Goal: Information Seeking & Learning: Compare options

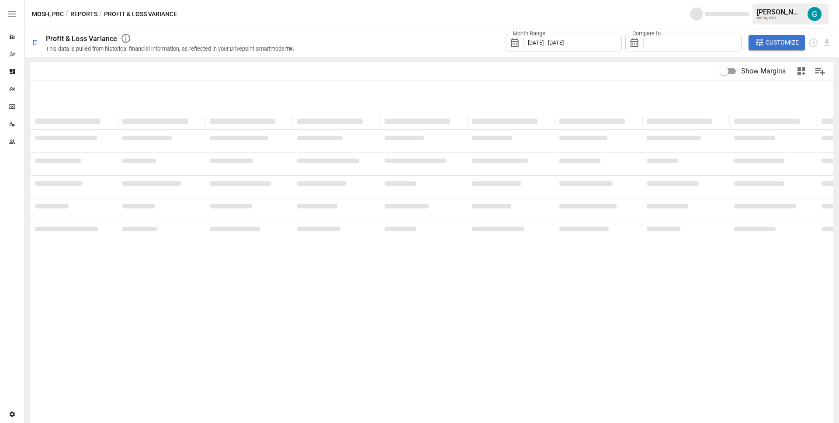
click at [569, 8] on div "MOSH, PBC / Reports / Profit & Loss Variance [PERSON_NAME] MOSH, PBC" at bounding box center [432, 14] width 814 height 28
click at [770, 40] on span "Customize" at bounding box center [782, 42] width 33 height 11
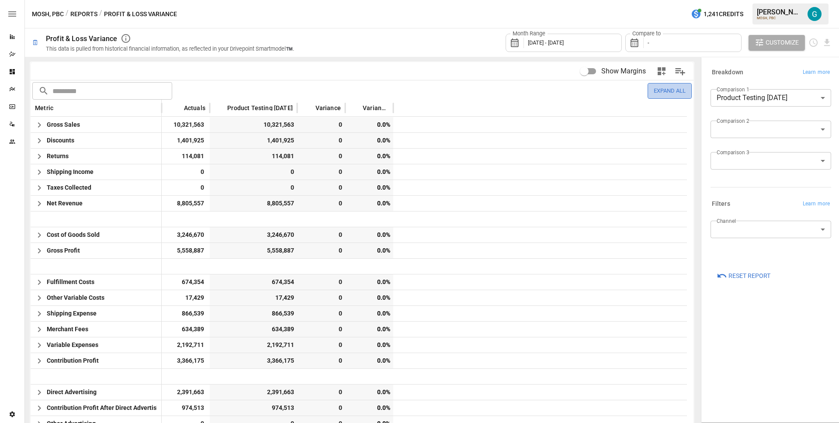
click at [648, 86] on button "Expand All" at bounding box center [670, 90] width 44 height 15
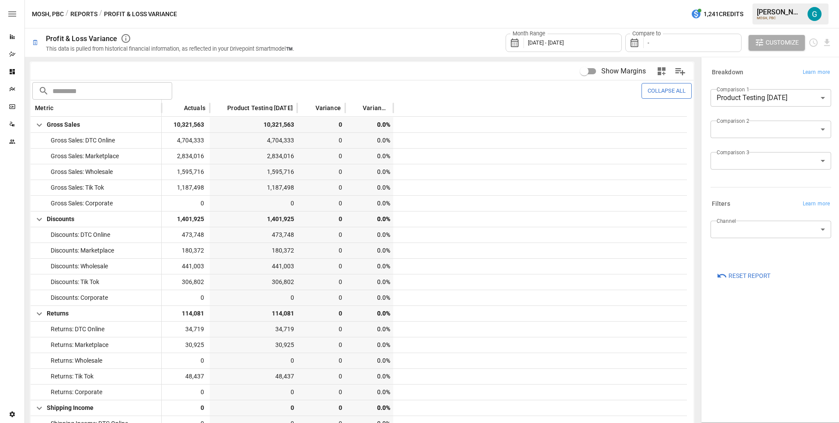
click at [648, 86] on button "Collapse All" at bounding box center [666, 90] width 50 height 15
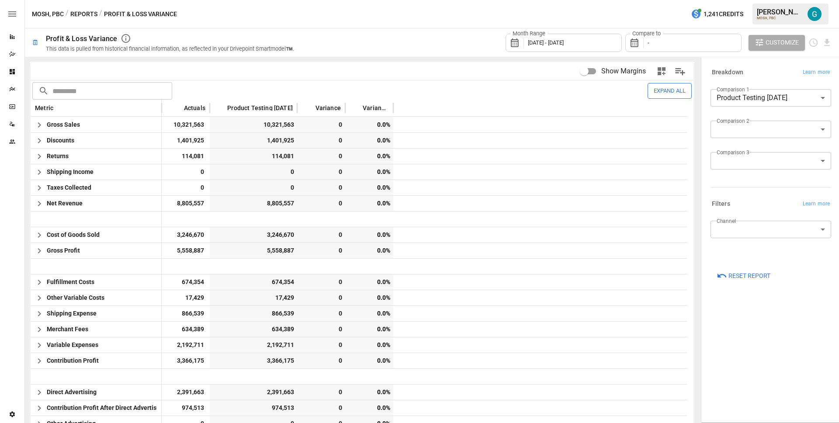
click at [432, 45] on div "Month Range [DATE] - [DATE] Compare to - Customize" at bounding box center [568, 42] width 527 height 28
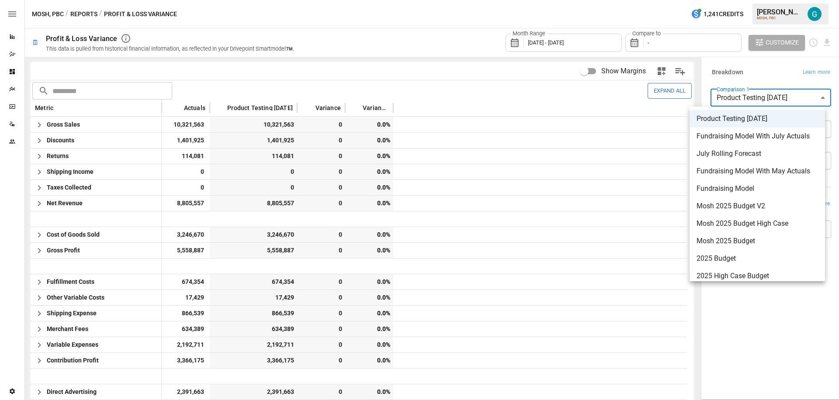
click at [758, 0] on body "Reports Dazzler Studio Dashboards Plans SmartModel ™ Data Sources Team Settings…" at bounding box center [419, 0] width 839 height 0
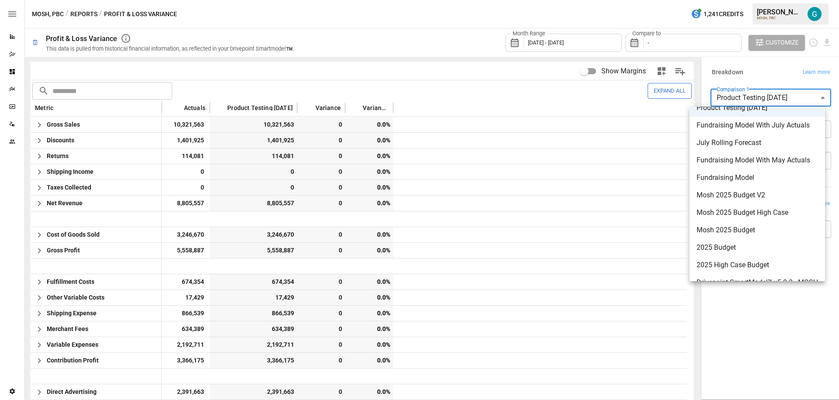
scroll to position [24, 0]
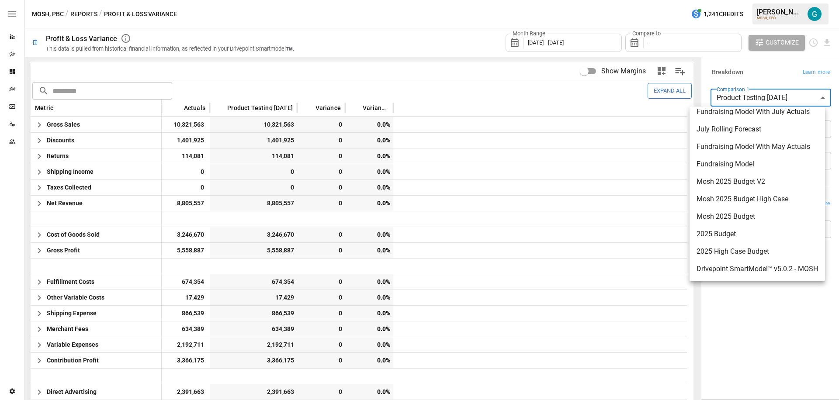
drag, startPoint x: 748, startPoint y: 231, endPoint x: 748, endPoint y: 226, distance: 4.8
click at [748, 231] on span "2025 Budget" at bounding box center [757, 234] width 121 height 10
type input "**********"
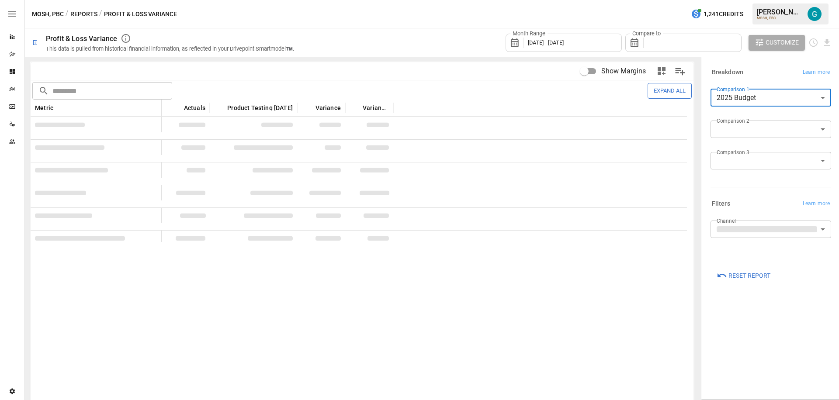
click at [759, 0] on body "Reports Dazzler Studio Dashboards Plans SmartModel ™ Data Sources Team Settings…" at bounding box center [419, 0] width 839 height 0
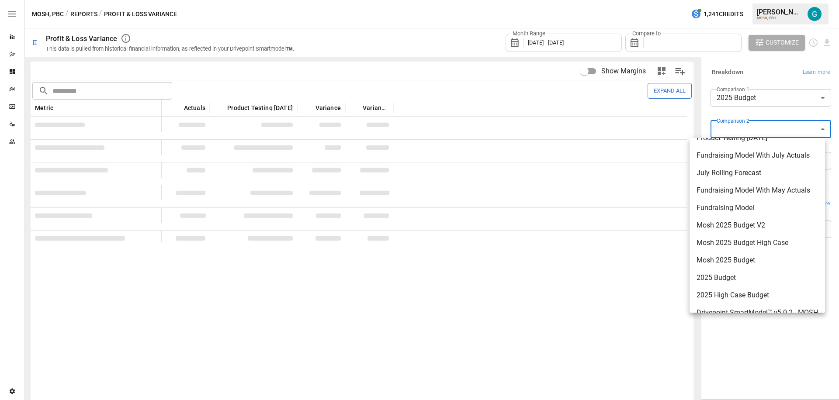
scroll to position [24, 0]
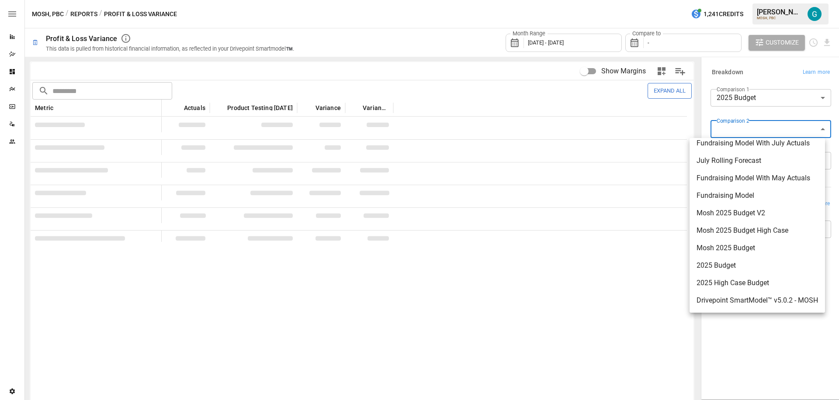
click at [751, 284] on span "2025 High Case Budget" at bounding box center [757, 283] width 121 height 10
type input "**********"
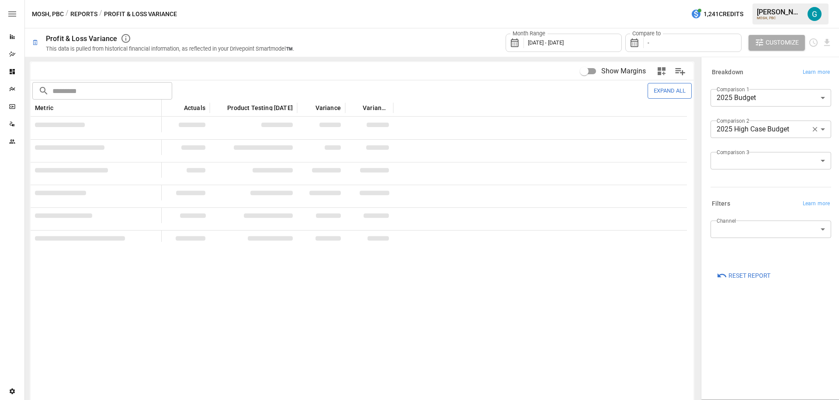
click at [752, 311] on div "**********" at bounding box center [771, 228] width 135 height 338
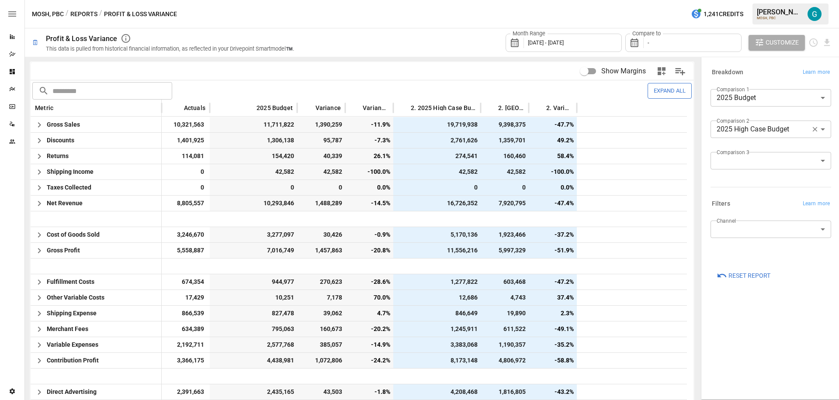
click at [669, 43] on div "Compare to -" at bounding box center [683, 43] width 116 height 18
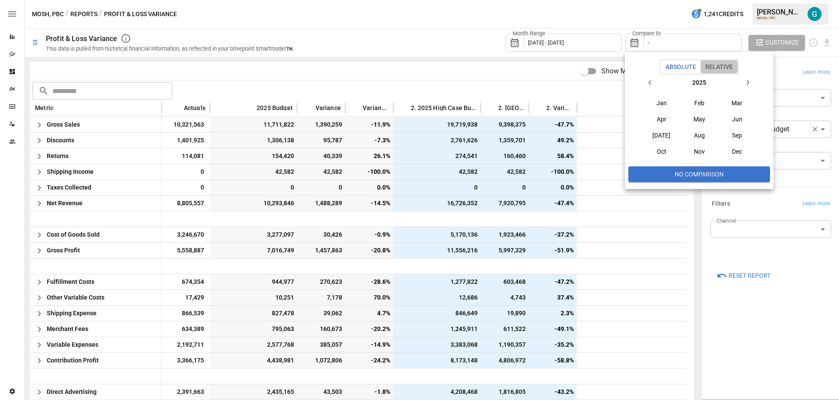
click at [713, 64] on button "Relative" at bounding box center [718, 66] width 37 height 13
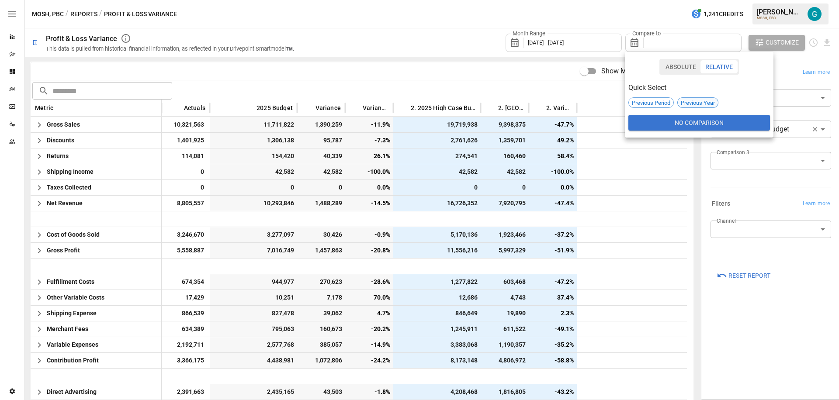
click at [691, 103] on span "Previous Year" at bounding box center [698, 103] width 40 height 7
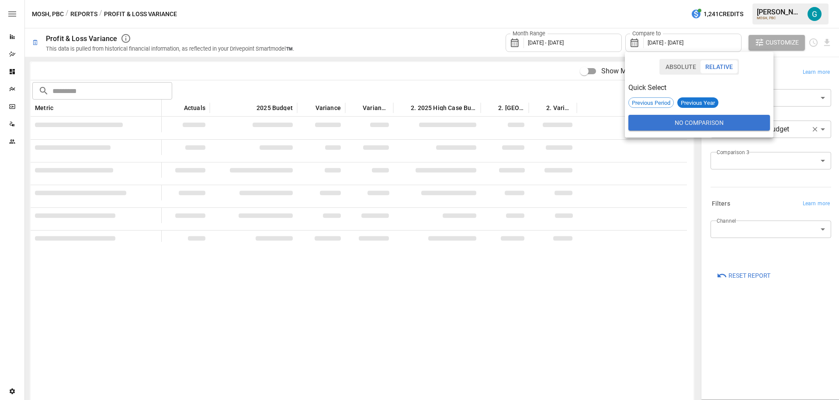
click at [735, 342] on div at bounding box center [419, 200] width 839 height 400
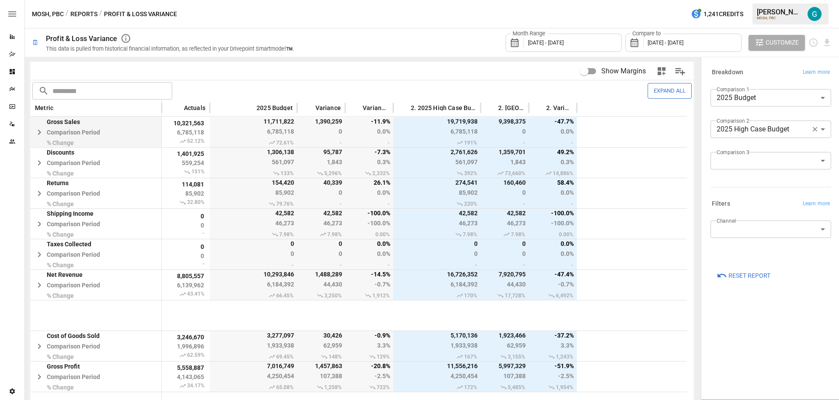
click at [38, 131] on icon "button" at bounding box center [39, 132] width 3 height 5
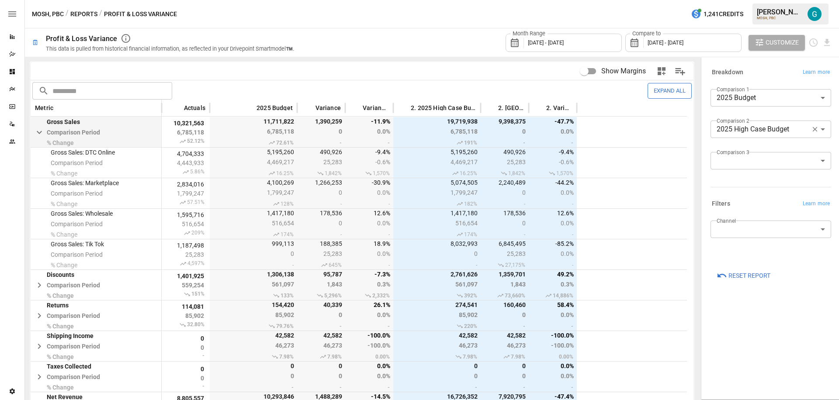
click at [657, 44] on span "[DATE] - [DATE]" at bounding box center [666, 42] width 36 height 7
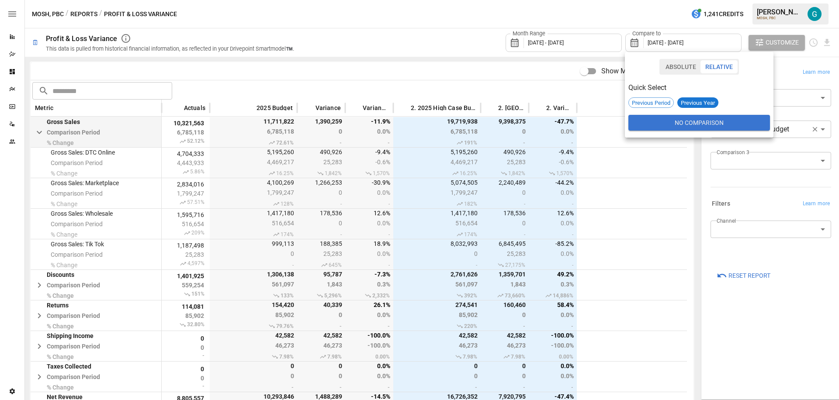
click at [680, 70] on button "Absolute" at bounding box center [681, 66] width 40 height 13
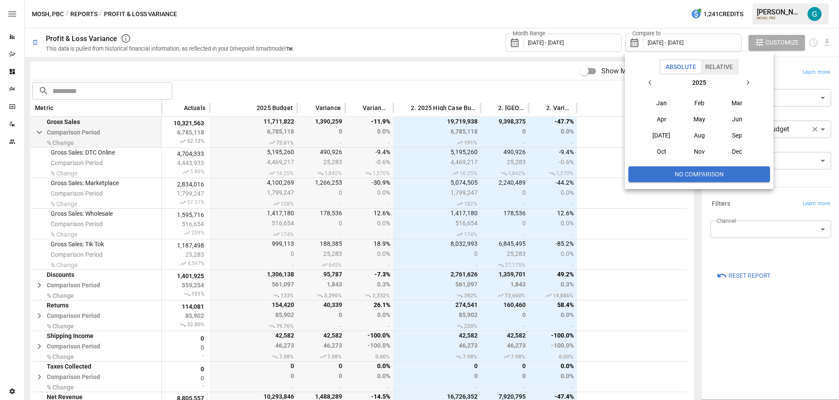
click at [660, 105] on button "Jan" at bounding box center [662, 103] width 38 height 16
click at [747, 104] on button "Mar" at bounding box center [737, 103] width 38 height 16
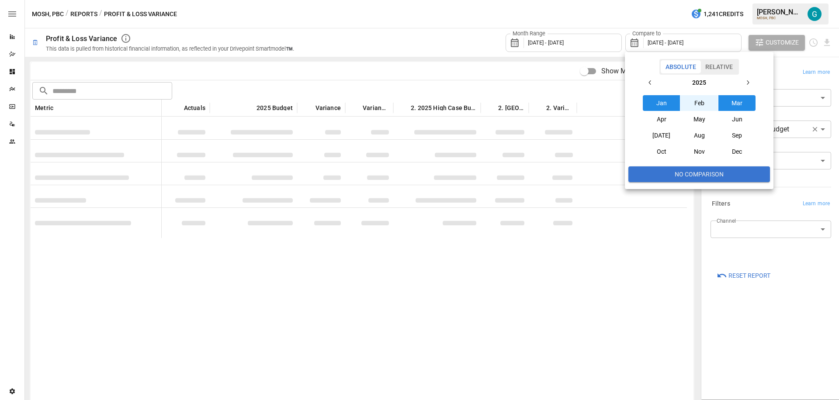
click at [752, 324] on div at bounding box center [419, 200] width 839 height 400
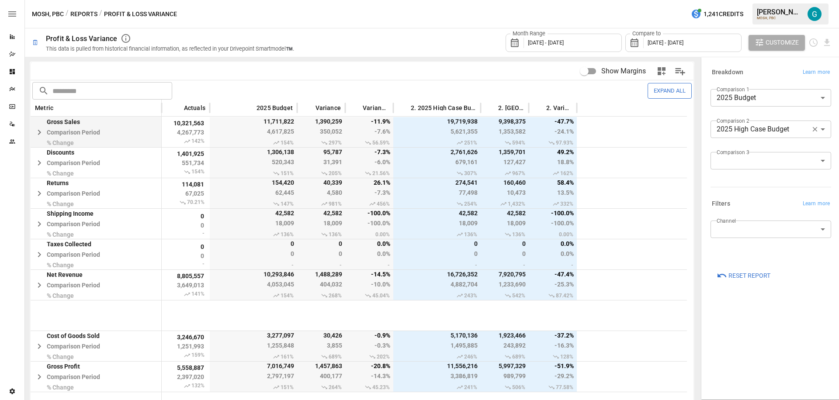
click at [753, 0] on body "Reports Dazzler Studio Dashboards Plans SmartModel ™ Data Sources Team Settings…" at bounding box center [419, 0] width 839 height 0
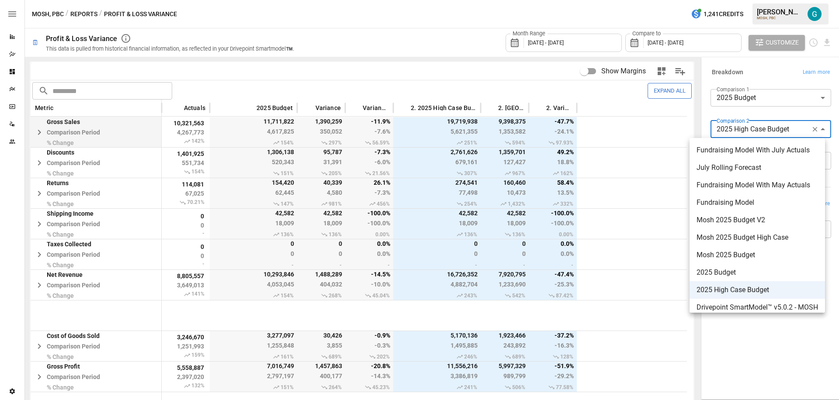
scroll to position [24, 0]
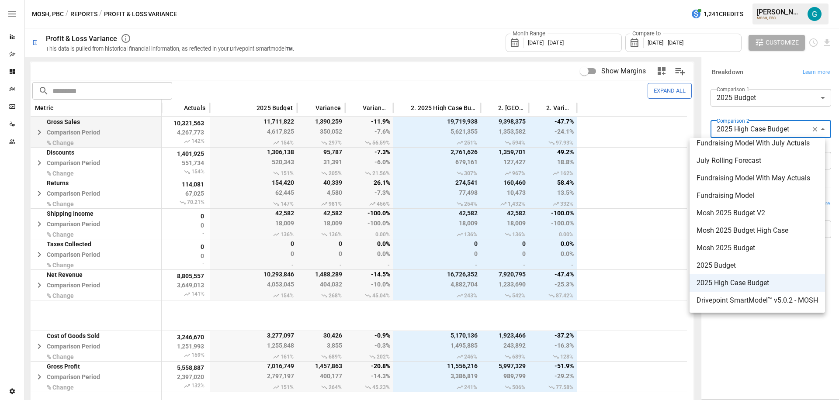
click at [749, 345] on div at bounding box center [419, 200] width 839 height 400
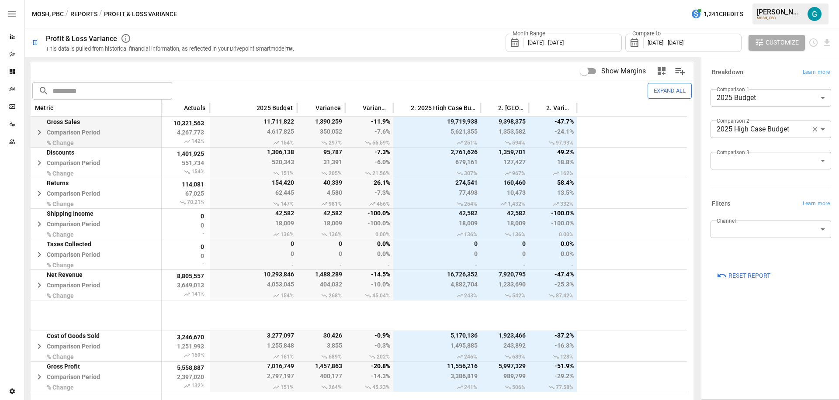
click at [663, 89] on button "Expand All" at bounding box center [670, 90] width 44 height 15
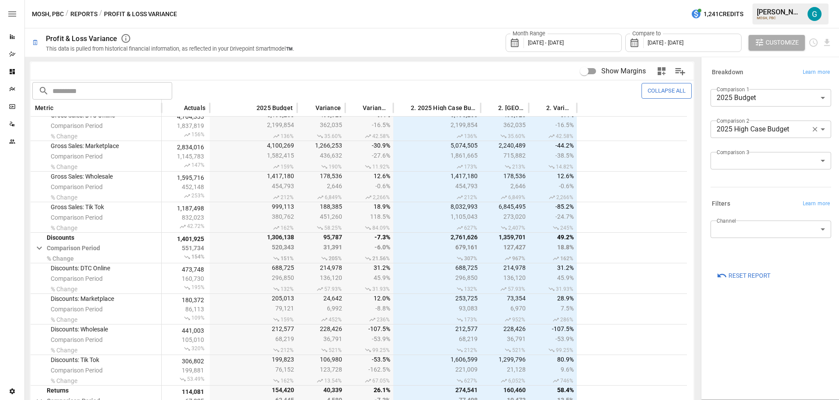
scroll to position [0, 0]
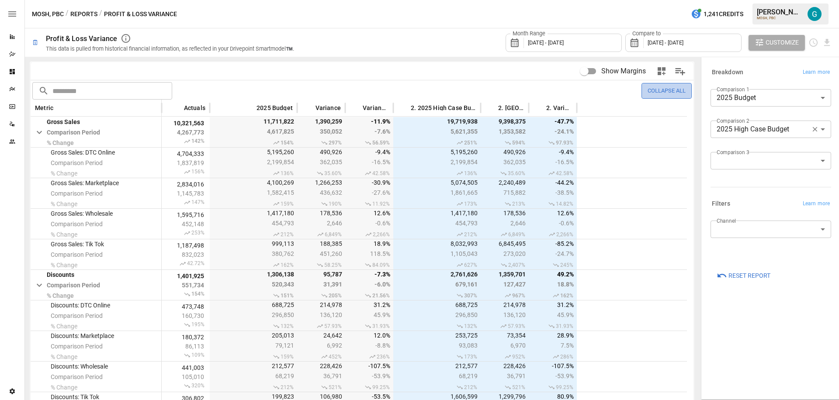
click at [672, 94] on button "Collapse All" at bounding box center [666, 90] width 50 height 15
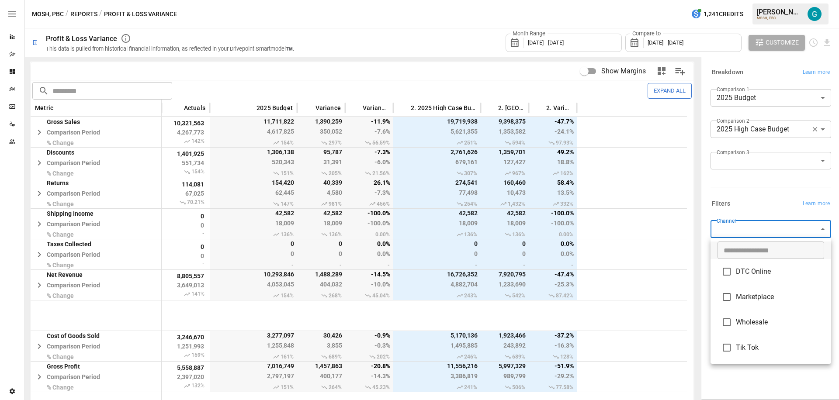
click at [746, 0] on body "Reports Dazzler Studio Dashboards Plans SmartModel ™ Data Sources Team Settings…" at bounding box center [419, 0] width 839 height 0
click at [772, 266] on li "DTC Online" at bounding box center [771, 271] width 121 height 25
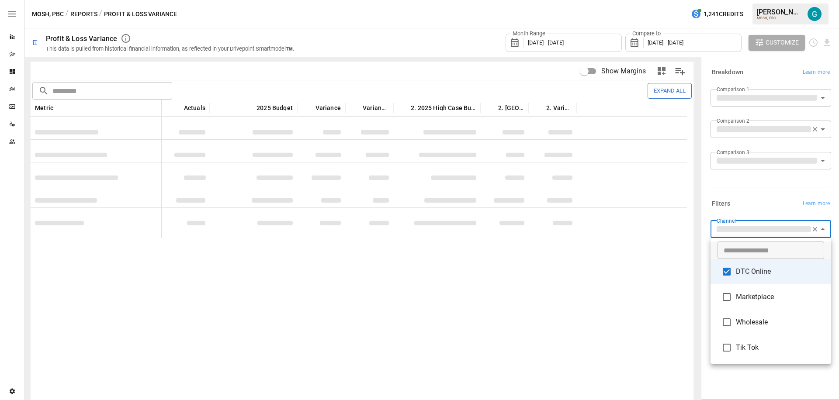
click at [664, 89] on div at bounding box center [419, 200] width 839 height 400
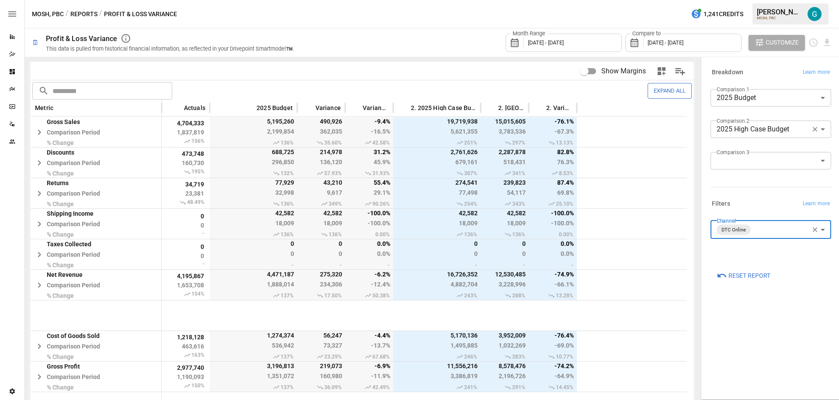
click at [659, 93] on button "Expand All" at bounding box center [670, 90] width 44 height 15
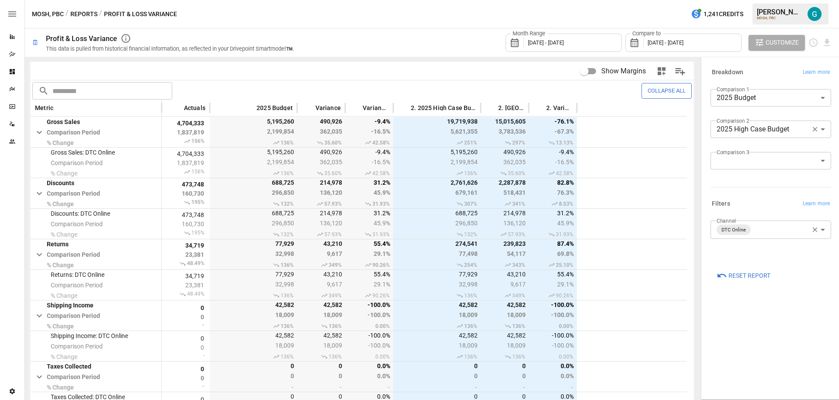
click at [764, 0] on body "Reports Dazzler Studio Dashboards Plans SmartModel ™ Data Sources Team Settings…" at bounding box center [419, 0] width 839 height 0
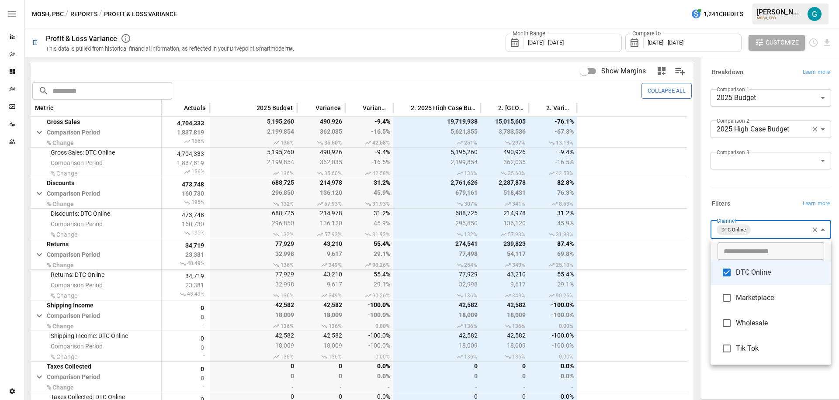
click at [766, 297] on span "Marketplace" at bounding box center [780, 298] width 88 height 10
type input "**********"
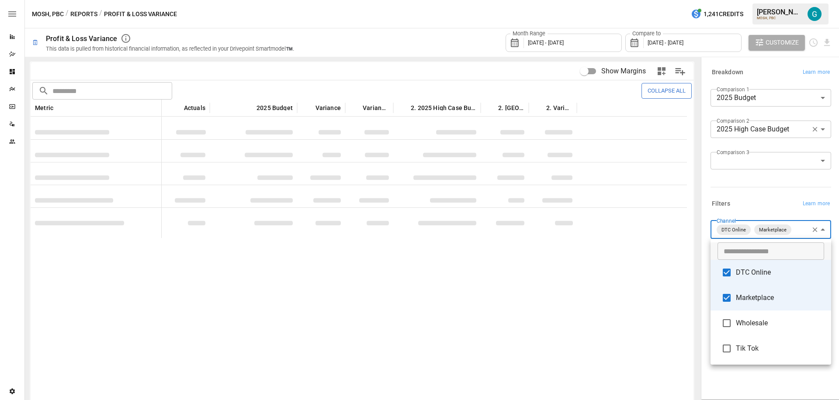
click at [757, 196] on div at bounding box center [419, 200] width 839 height 400
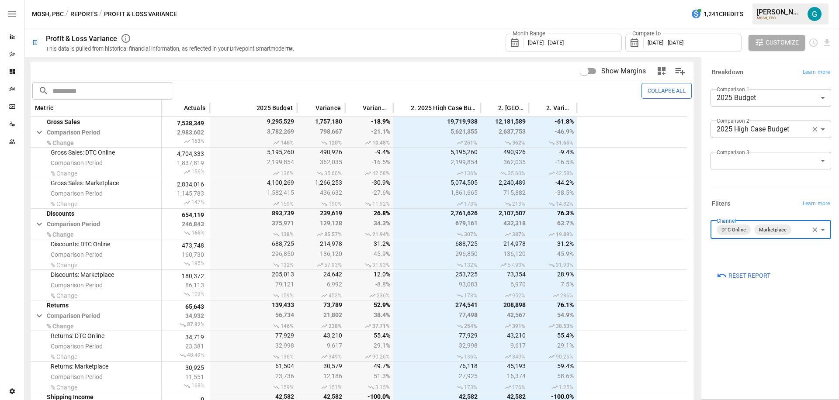
click at [749, 275] on span "Reset Report" at bounding box center [749, 275] width 42 height 11
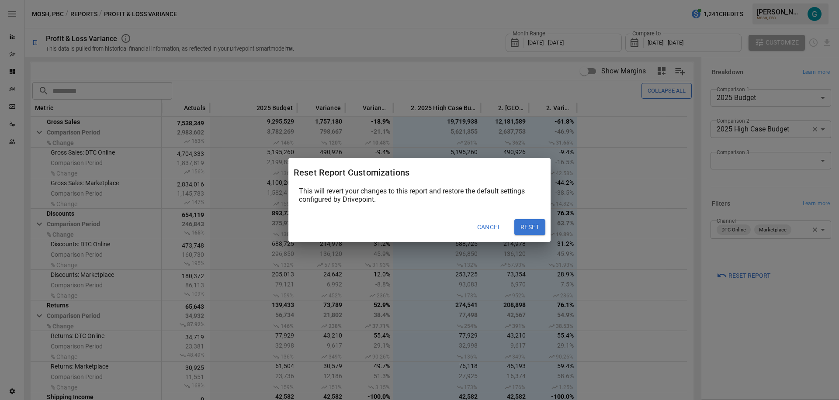
click at [498, 229] on button "Cancel" at bounding box center [489, 227] width 36 height 16
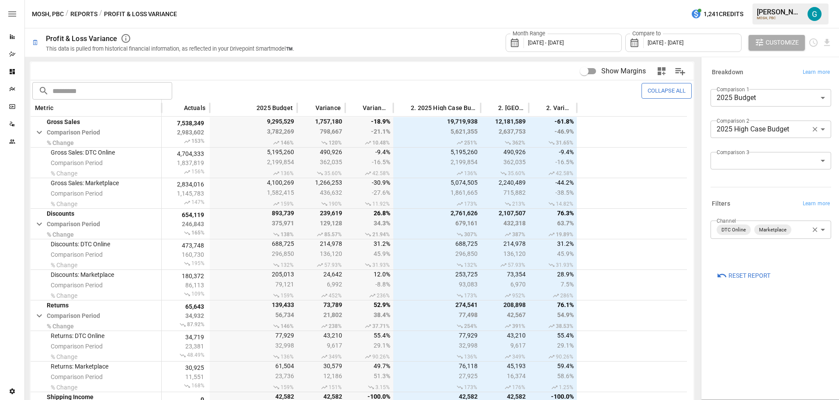
click at [683, 42] on span "[DATE] - [DATE]" at bounding box center [666, 42] width 36 height 7
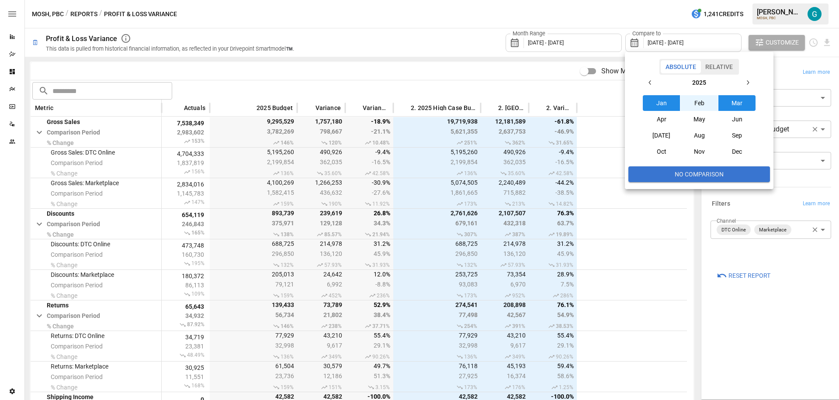
click at [697, 174] on button "No Comparison" at bounding box center [699, 174] width 142 height 16
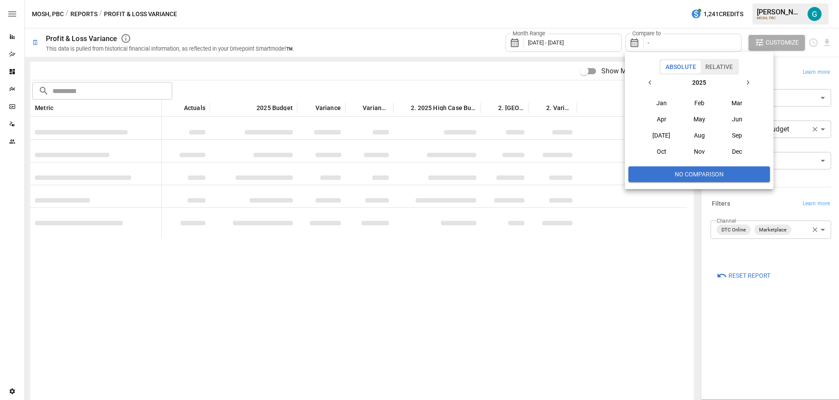
click at [475, 38] on div at bounding box center [419, 200] width 839 height 400
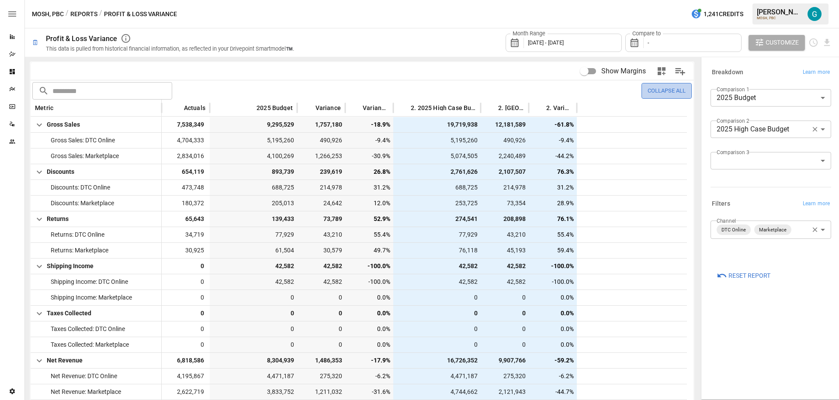
click at [675, 84] on button "Collapse All" at bounding box center [666, 90] width 50 height 15
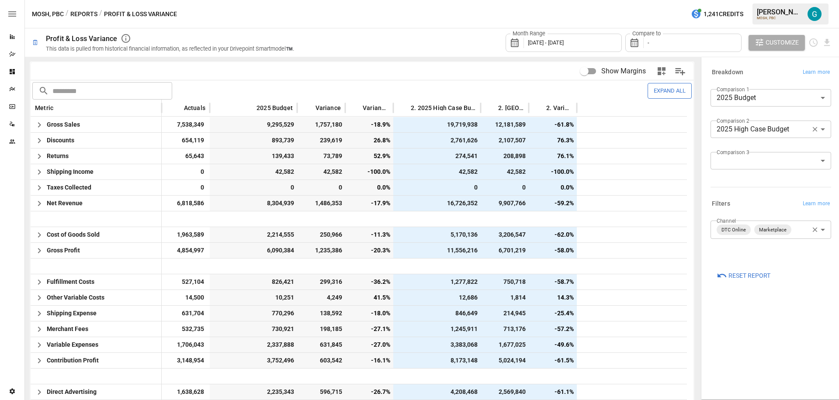
click at [813, 128] on icon "button" at bounding box center [815, 129] width 5 height 5
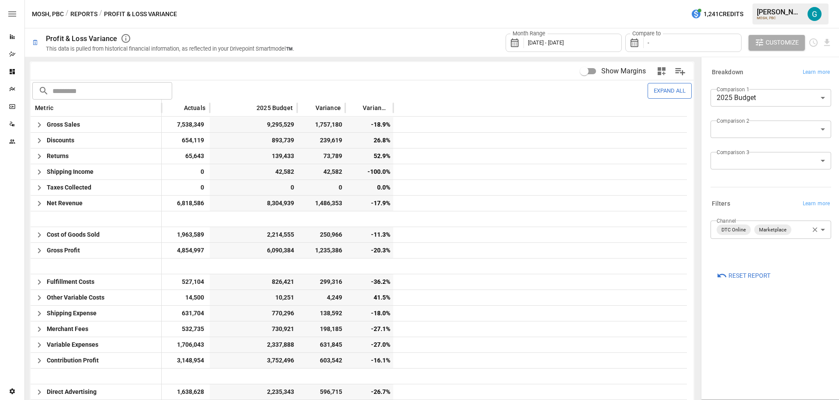
click at [818, 229] on icon "button" at bounding box center [815, 230] width 8 height 8
click at [653, 43] on div "Compare to -" at bounding box center [683, 43] width 116 height 18
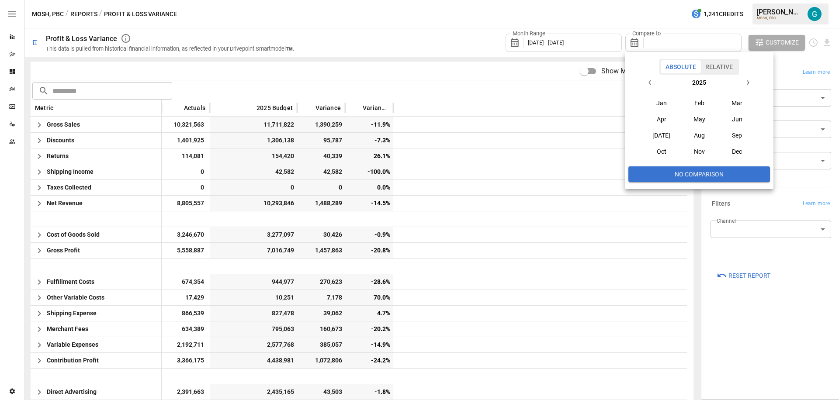
click at [726, 69] on button "Relative" at bounding box center [718, 66] width 37 height 13
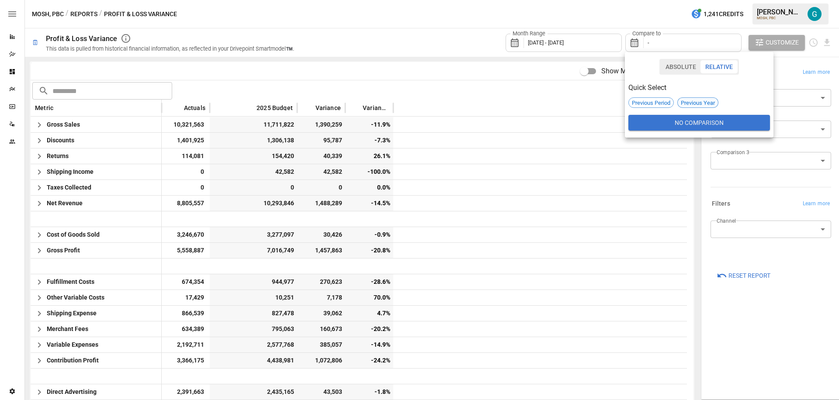
click at [694, 103] on span "Previous Year" at bounding box center [698, 103] width 40 height 7
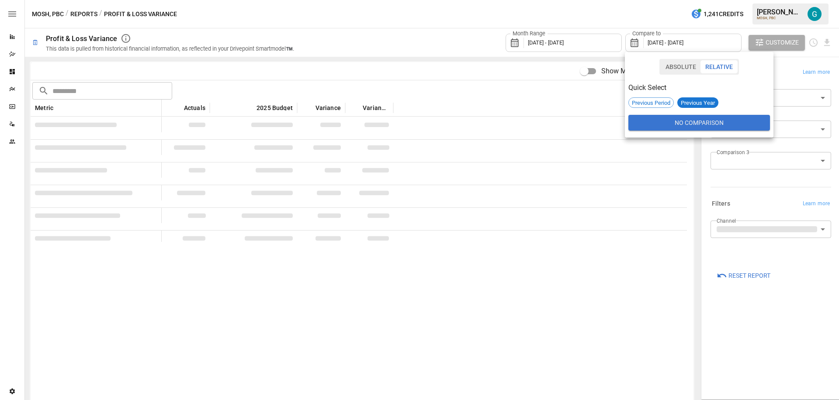
click at [791, 64] on div at bounding box center [419, 200] width 839 height 400
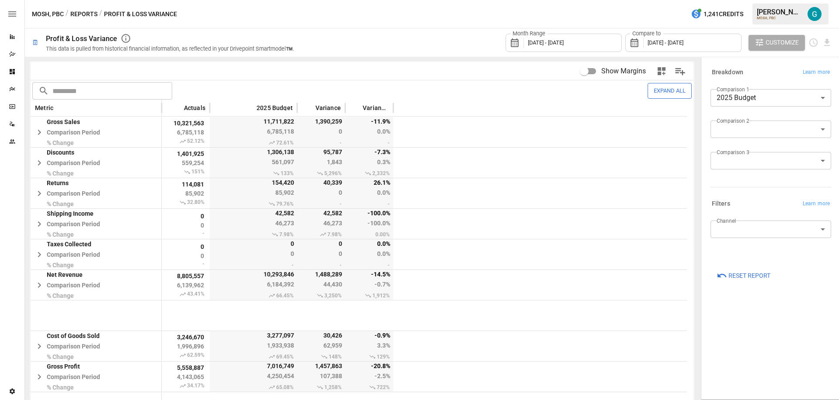
click at [752, 0] on body "Reports Dazzler Studio Dashboards Plans SmartModel ™ Data Sources Team Settings…" at bounding box center [419, 0] width 839 height 0
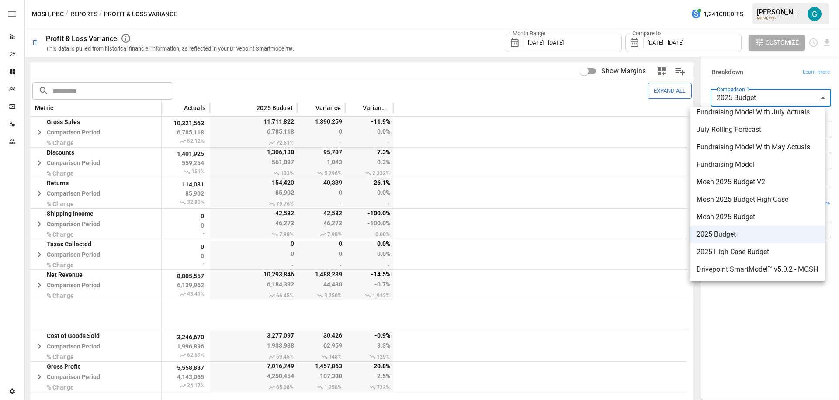
scroll to position [24, 0]
drag, startPoint x: 787, startPoint y: 336, endPoint x: 776, endPoint y: 322, distance: 17.1
click at [787, 336] on div at bounding box center [419, 200] width 839 height 400
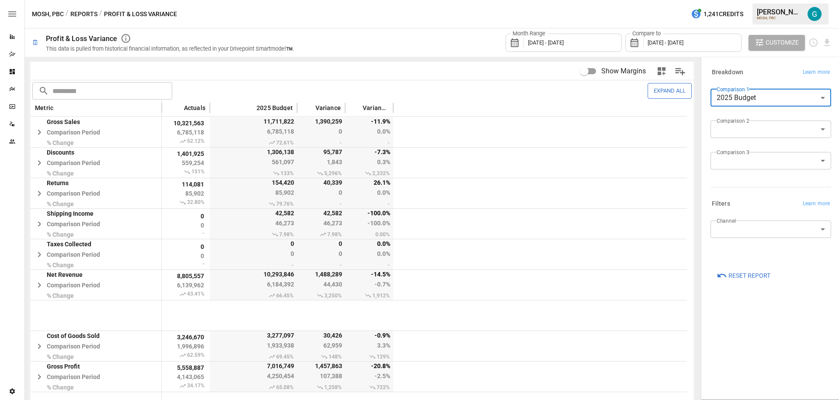
click at [777, 322] on div "**********" at bounding box center [771, 228] width 135 height 338
click at [43, 132] on icon "button" at bounding box center [39, 132] width 10 height 10
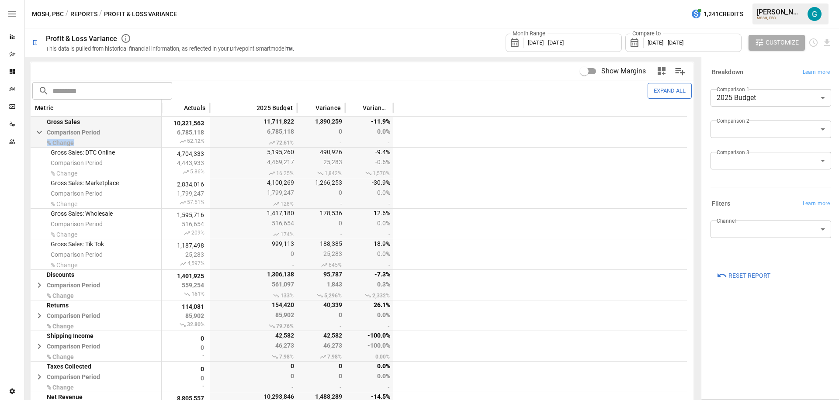
drag, startPoint x: 87, startPoint y: 142, endPoint x: 47, endPoint y: 142, distance: 39.3
click at [47, 142] on span "% Change" at bounding box center [73, 142] width 53 height 7
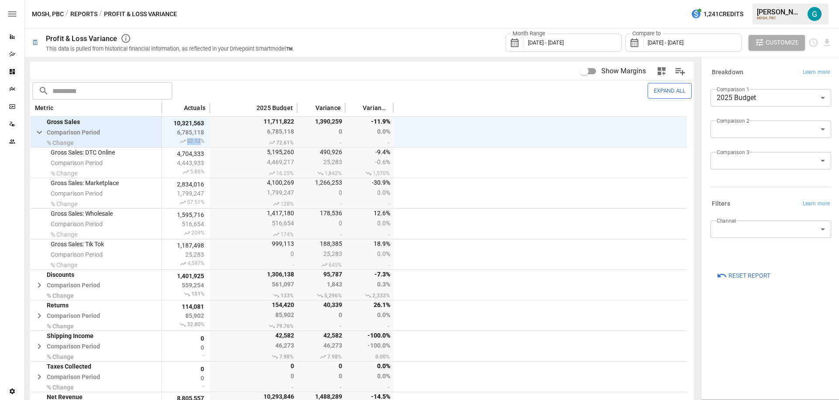
drag, startPoint x: 200, startPoint y: 140, endPoint x: 184, endPoint y: 140, distance: 16.6
click at [184, 140] on span "52.12%" at bounding box center [185, 141] width 39 height 7
drag, startPoint x: 273, startPoint y: 142, endPoint x: 300, endPoint y: 144, distance: 27.1
click at [300, 144] on div "Gross Sales Comparison Period % Change 10,321,563 6,785,118 52.12% 11,711,822 6…" at bounding box center [359, 132] width 656 height 31
click at [379, 68] on div "Show Margins" at bounding box center [526, 72] width 328 height 20
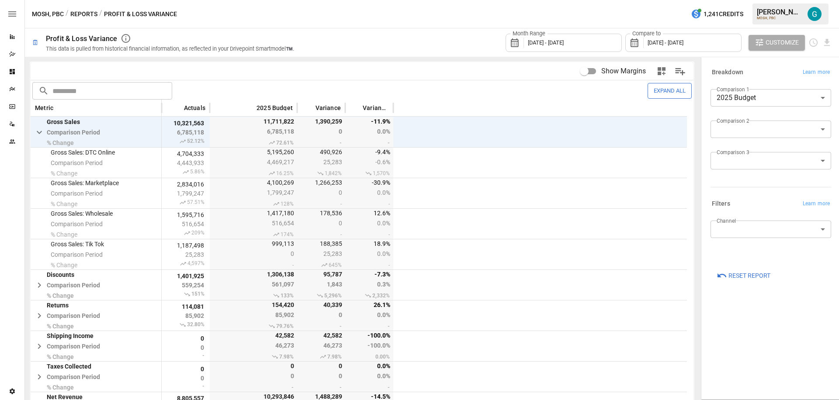
click at [523, 88] on div "Expand All" at bounding box center [449, 90] width 486 height 15
click at [514, 125] on div at bounding box center [536, 132] width 287 height 31
click at [523, 169] on div at bounding box center [536, 162] width 287 height 31
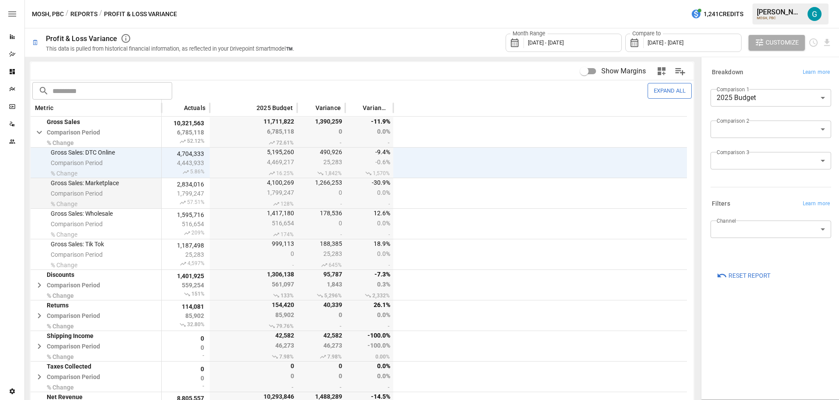
click at [499, 196] on div at bounding box center [536, 193] width 287 height 31
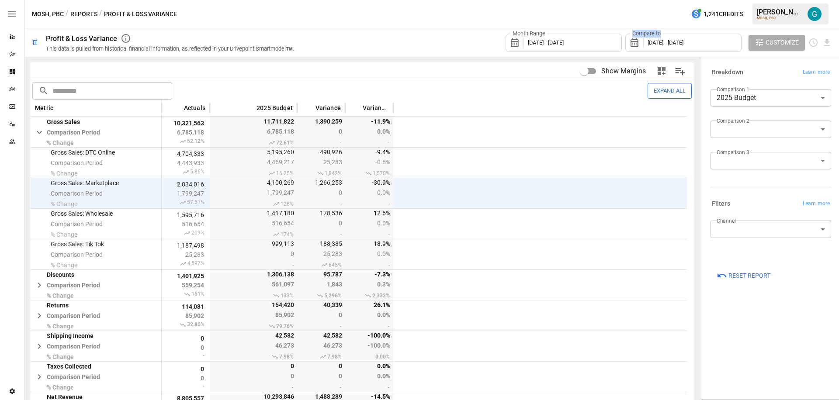
drag, startPoint x: 666, startPoint y: 34, endPoint x: 630, endPoint y: 34, distance: 35.4
click at [630, 34] on div "Compare to [DATE] - [DATE]" at bounding box center [683, 43] width 116 height 18
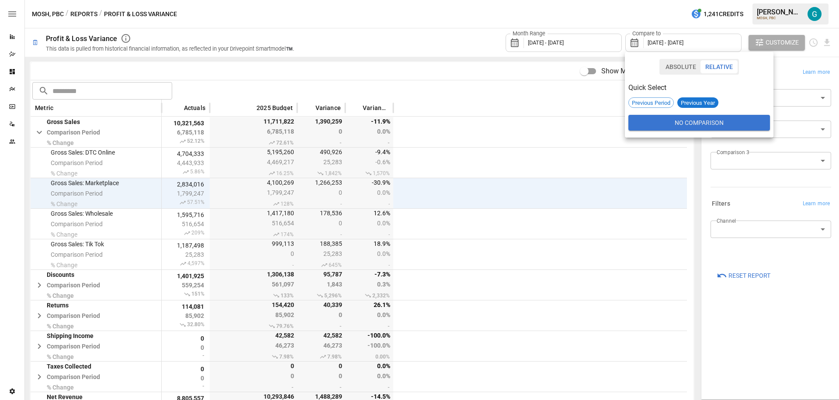
click at [379, 47] on div at bounding box center [419, 200] width 839 height 400
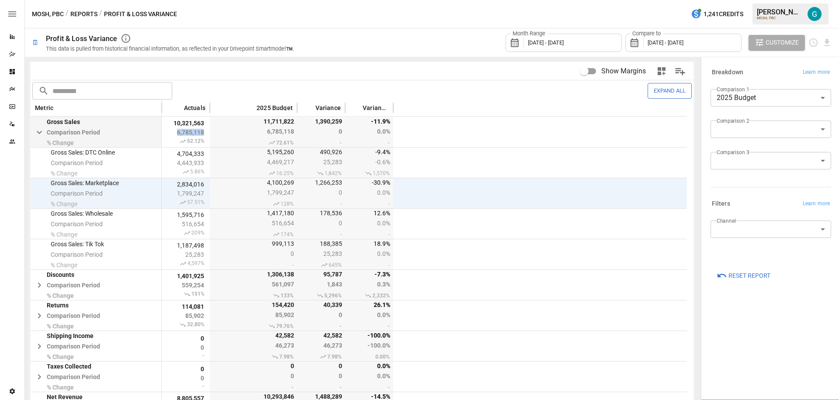
drag, startPoint x: 173, startPoint y: 131, endPoint x: 205, endPoint y: 132, distance: 31.9
click at [205, 132] on span "6,785,118" at bounding box center [185, 132] width 39 height 7
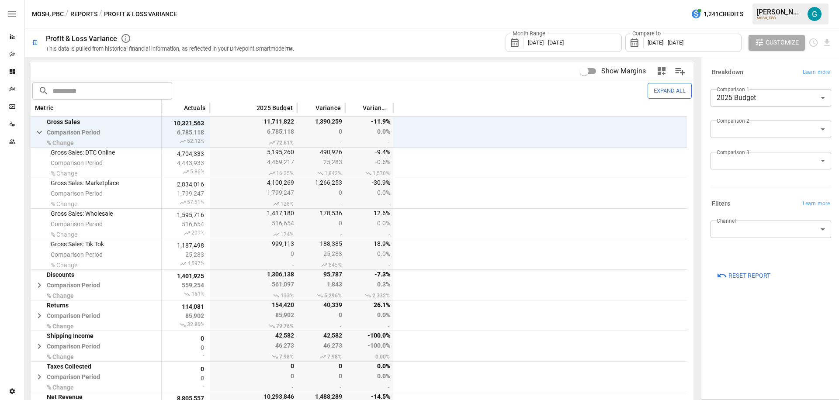
click at [326, 45] on div "Month Range [DATE] - [DATE] Compare to [DATE] - [DATE] Customize" at bounding box center [568, 42] width 527 height 28
click at [660, 43] on span "[DATE] - [DATE]" at bounding box center [666, 42] width 36 height 7
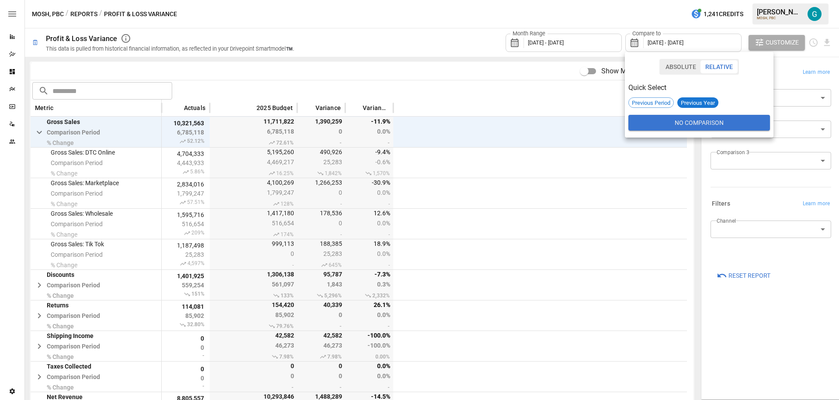
click at [683, 66] on button "Absolute" at bounding box center [681, 66] width 40 height 13
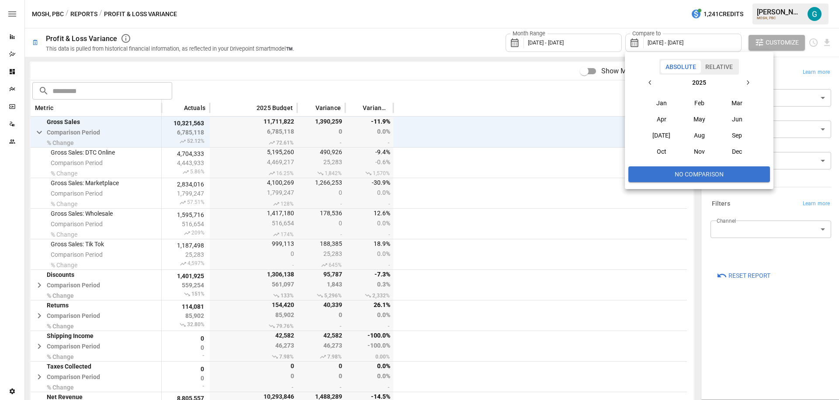
click at [661, 103] on button "Jan" at bounding box center [662, 103] width 38 height 16
click at [744, 102] on button "Mar" at bounding box center [737, 103] width 38 height 16
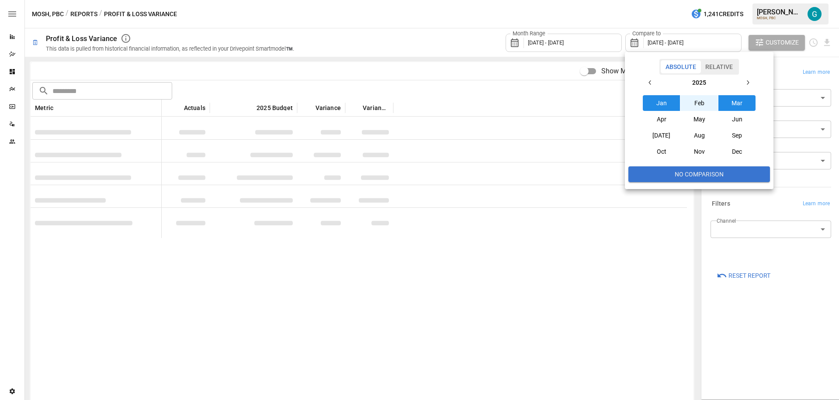
click at [458, 42] on div at bounding box center [419, 200] width 839 height 400
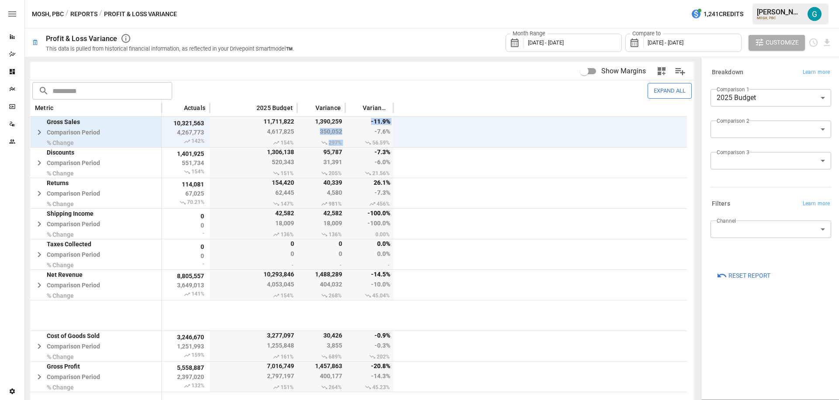
drag, startPoint x: 348, startPoint y: 130, endPoint x: 319, endPoint y: 132, distance: 28.9
click at [319, 132] on div "Gross Sales Comparison Period % Change 10,321,563 4,267,773 142% 11,711,822 4,6…" at bounding box center [359, 132] width 656 height 31
click at [385, 59] on div "Show Margins ​ ​ Expand All Metric Actuals 2025 Budget Variance Variance % Gros…" at bounding box center [362, 228] width 674 height 343
click at [769, 0] on body "Reports Dazzler Studio Dashboards Plans SmartModel ™ Data Sources Team Settings…" at bounding box center [419, 0] width 839 height 0
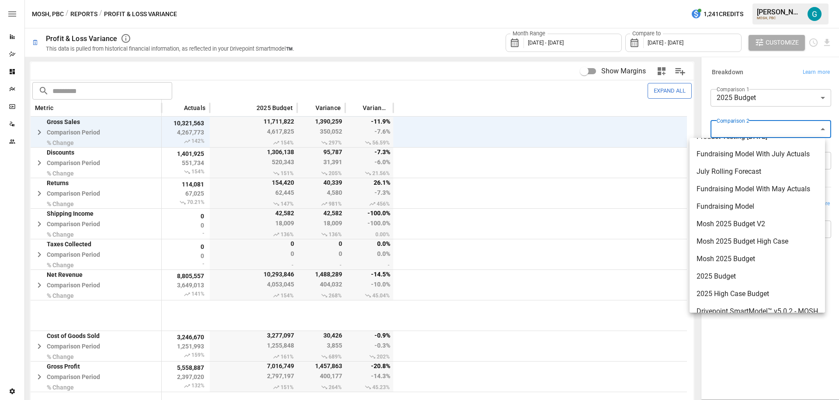
scroll to position [24, 0]
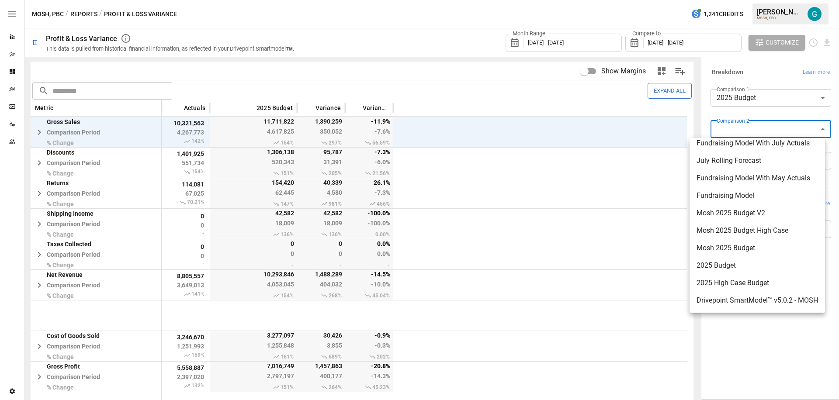
click at [755, 281] on span "2025 High Case Budget" at bounding box center [757, 283] width 121 height 10
type input "**********"
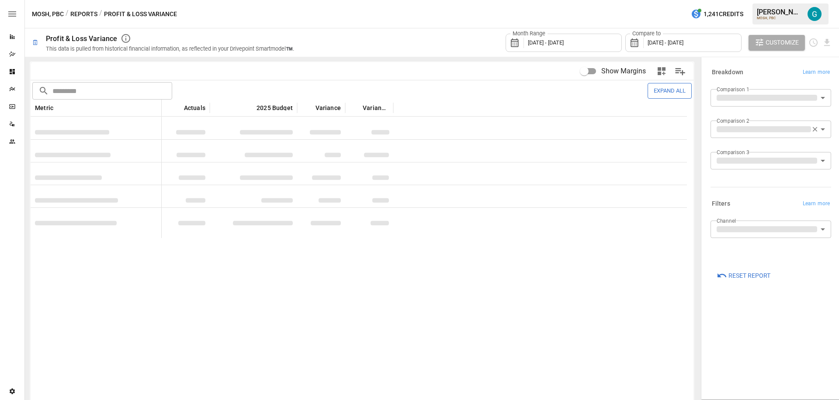
click at [777, 320] on div "**********" at bounding box center [771, 228] width 135 height 338
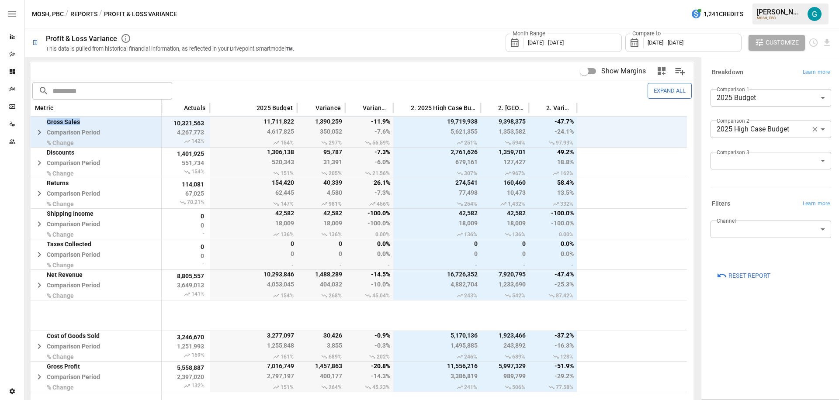
drag, startPoint x: 95, startPoint y: 122, endPoint x: 41, endPoint y: 120, distance: 53.8
click at [41, 120] on span "Gross Sales Comparison Period % Change" at bounding box center [66, 132] width 71 height 28
drag, startPoint x: 92, startPoint y: 144, endPoint x: 44, endPoint y: 142, distance: 48.1
click at [44, 142] on span "Gross Sales Comparison Period % Change" at bounding box center [66, 132] width 71 height 28
click at [419, 72] on div "Show Margins" at bounding box center [526, 72] width 328 height 20
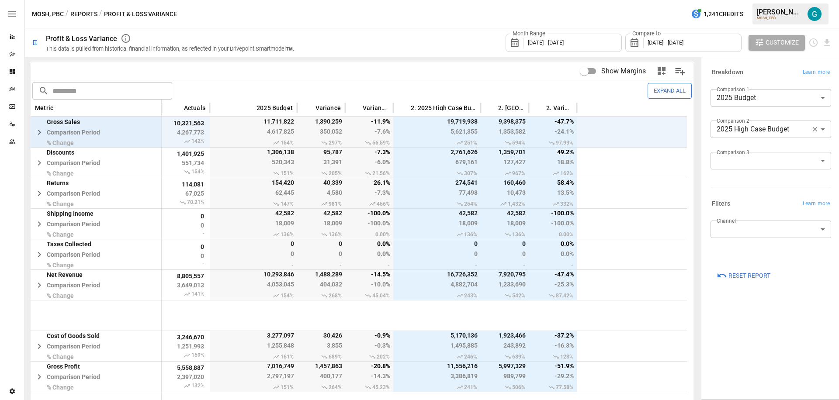
drag, startPoint x: 279, startPoint y: 144, endPoint x: 296, endPoint y: 143, distance: 17.5
click at [296, 143] on div "11,711,822 4,617,825 154%" at bounding box center [253, 132] width 87 height 30
drag, startPoint x: 191, startPoint y: 141, endPoint x: 203, endPoint y: 141, distance: 12.2
click at [203, 141] on span "142%" at bounding box center [185, 141] width 39 height 7
click at [413, 74] on div "Show Margins" at bounding box center [526, 72] width 328 height 20
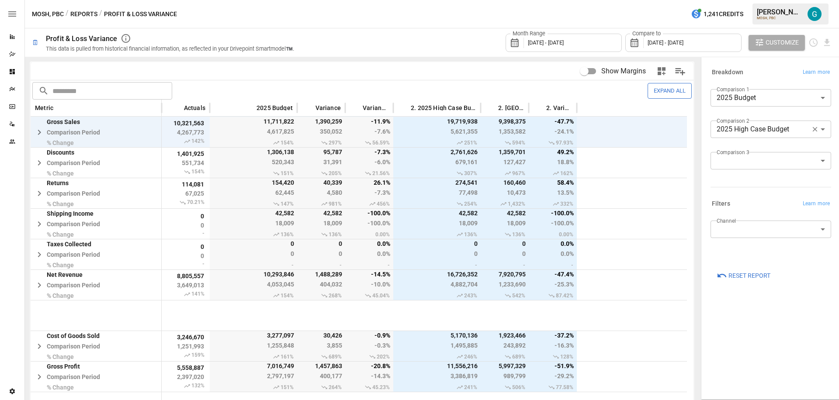
click at [747, 0] on body "Reports Dazzler Studio Dashboards Plans SmartModel ™ Data Sources Team Settings…" at bounding box center [419, 0] width 839 height 0
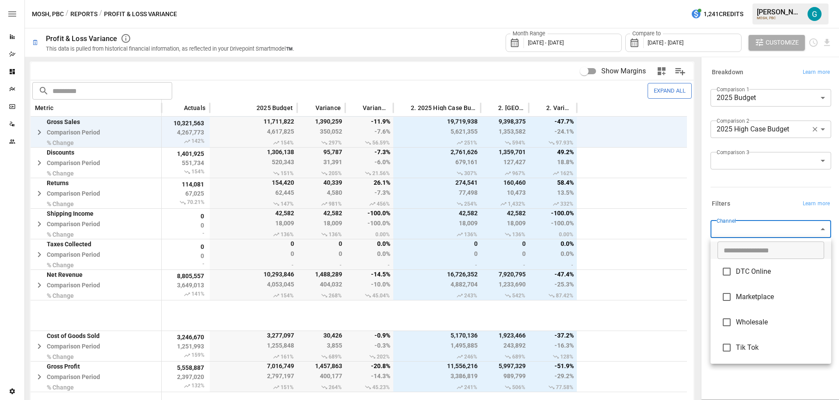
click at [706, 170] on div at bounding box center [419, 200] width 839 height 400
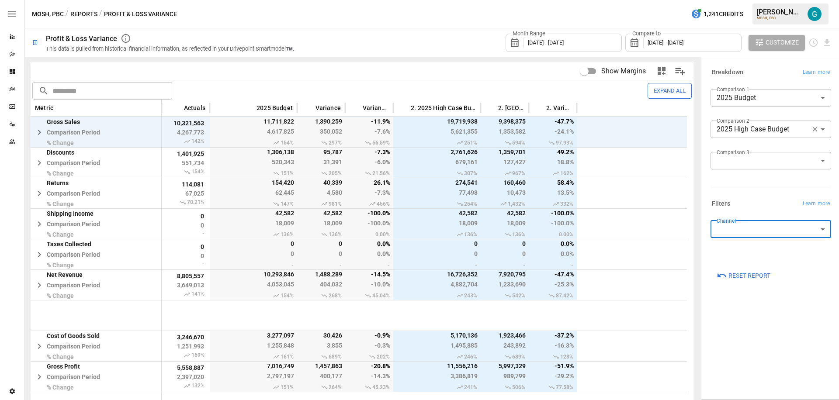
click at [659, 90] on button "Expand All" at bounding box center [670, 90] width 44 height 15
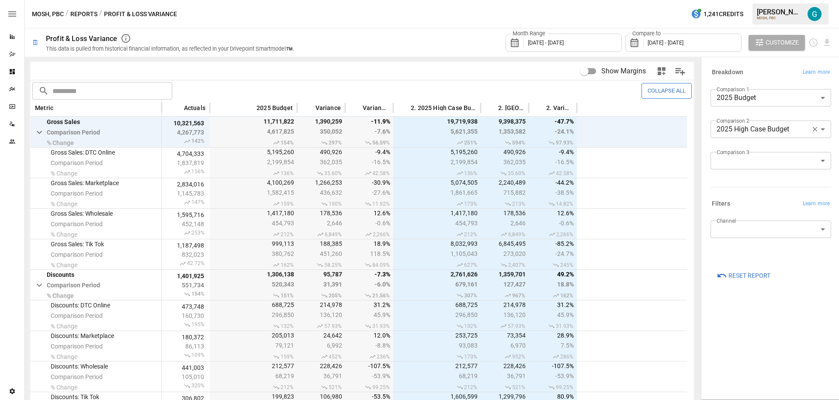
click at [748, 0] on body "Reports Dazzler Studio Dashboards Plans SmartModel ™ Data Sources Team Settings…" at bounding box center [419, 0] width 839 height 0
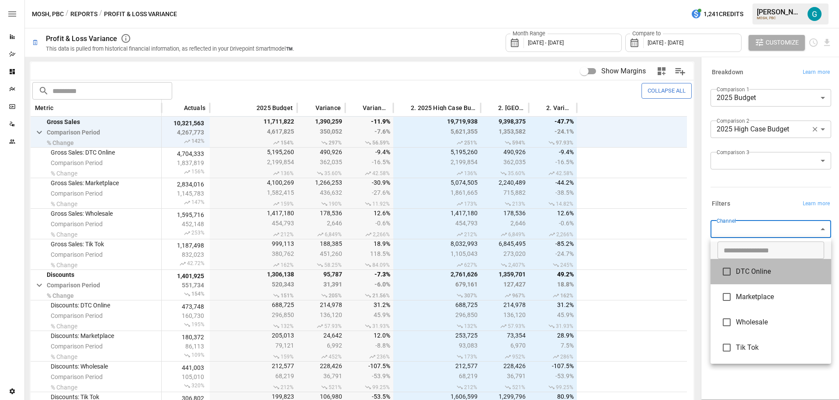
click at [759, 277] on li "DTC Online" at bounding box center [771, 271] width 121 height 25
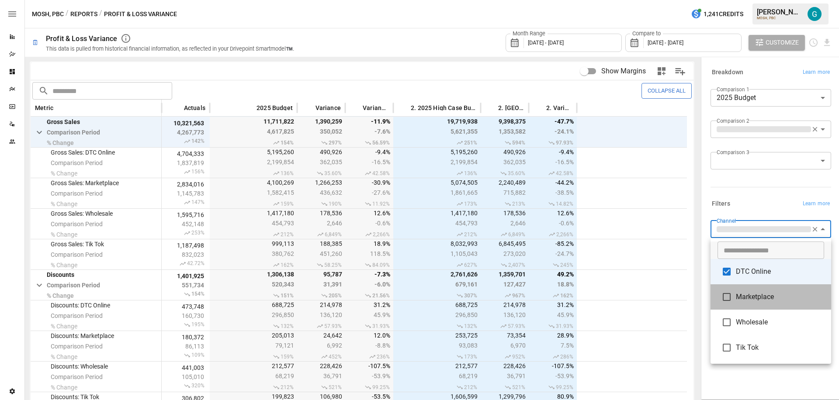
click at [762, 307] on li "Marketplace" at bounding box center [771, 296] width 121 height 25
type input "**********"
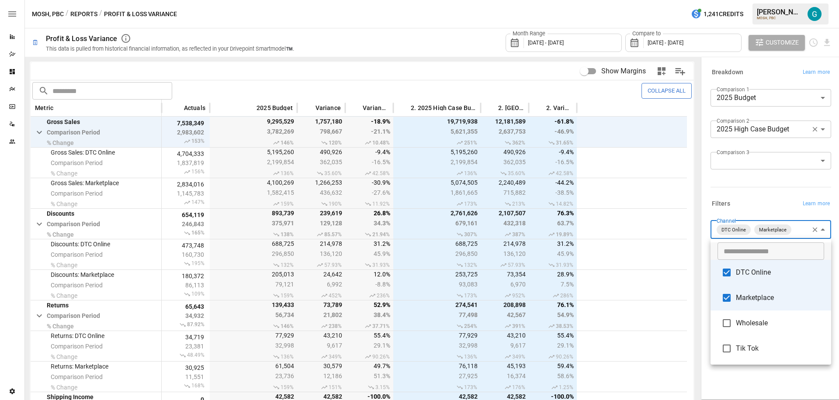
click at [758, 197] on div at bounding box center [419, 200] width 839 height 400
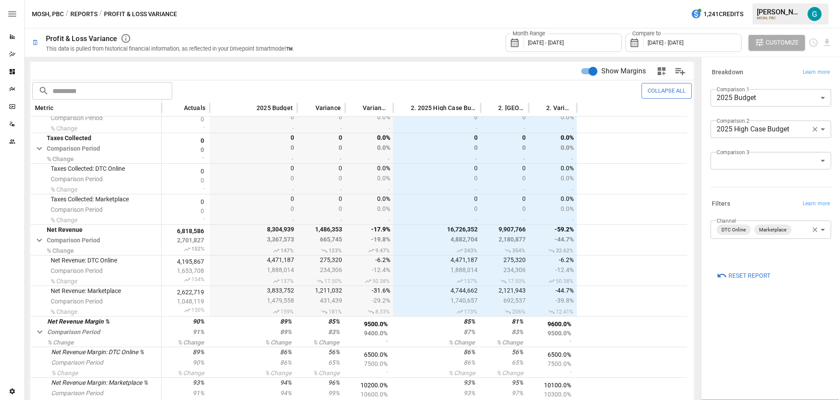
scroll to position [449, 0]
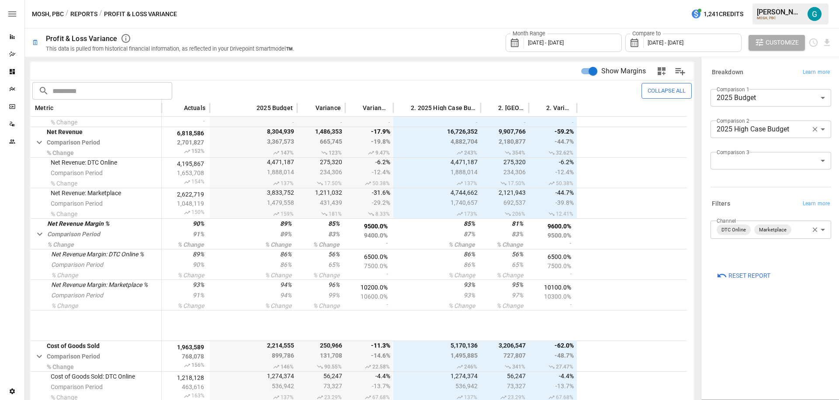
click at [662, 90] on button "Collapse All" at bounding box center [666, 90] width 50 height 15
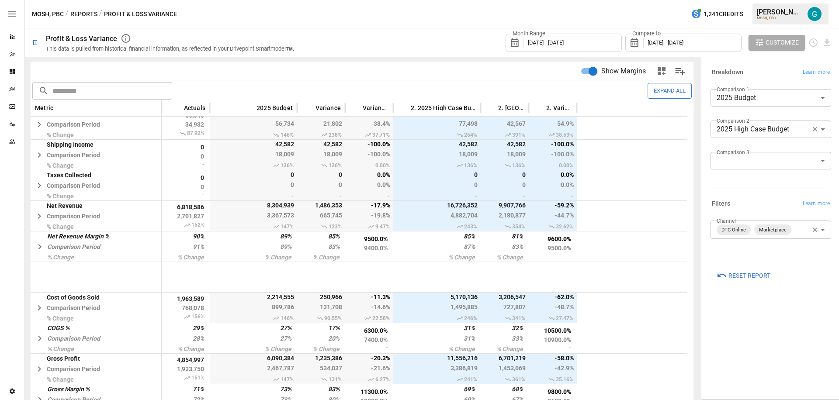
scroll to position [0, 0]
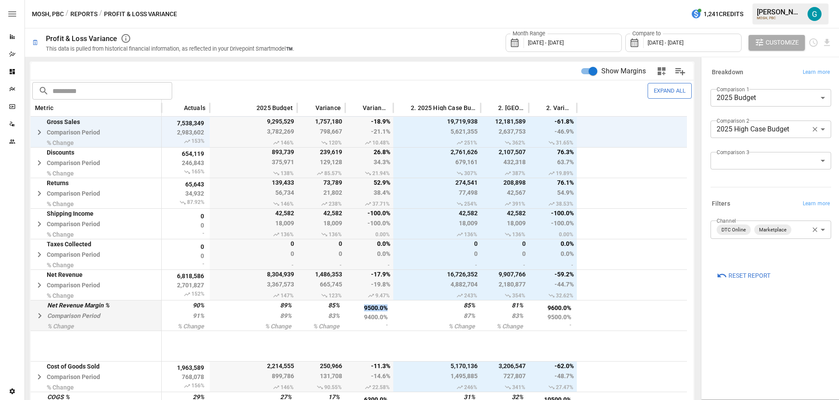
drag, startPoint x: 363, startPoint y: 304, endPoint x: 390, endPoint y: 307, distance: 27.3
click at [390, 307] on div "9500.0% 9400.0% -" at bounding box center [369, 316] width 48 height 30
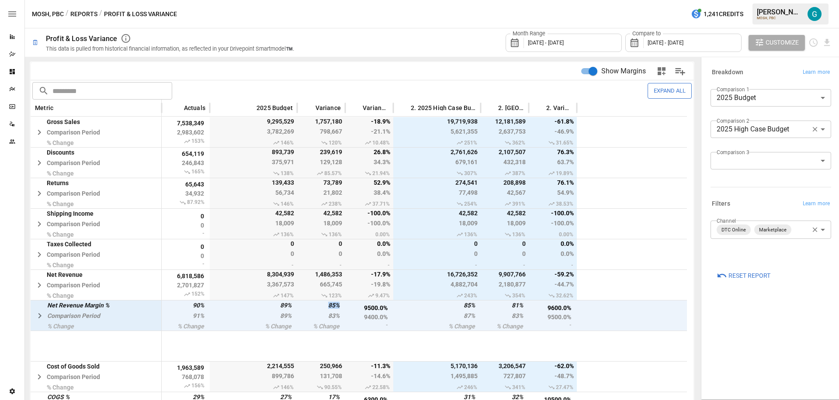
drag, startPoint x: 322, startPoint y: 306, endPoint x: 342, endPoint y: 306, distance: 19.7
click at [342, 306] on div "85% 83% % Change" at bounding box center [321, 315] width 48 height 31
drag, startPoint x: 359, startPoint y: 307, endPoint x: 389, endPoint y: 306, distance: 30.2
click at [389, 306] on div "9500.0% 9400.0% -" at bounding box center [369, 316] width 48 height 30
drag, startPoint x: 313, startPoint y: 123, endPoint x: 343, endPoint y: 124, distance: 30.6
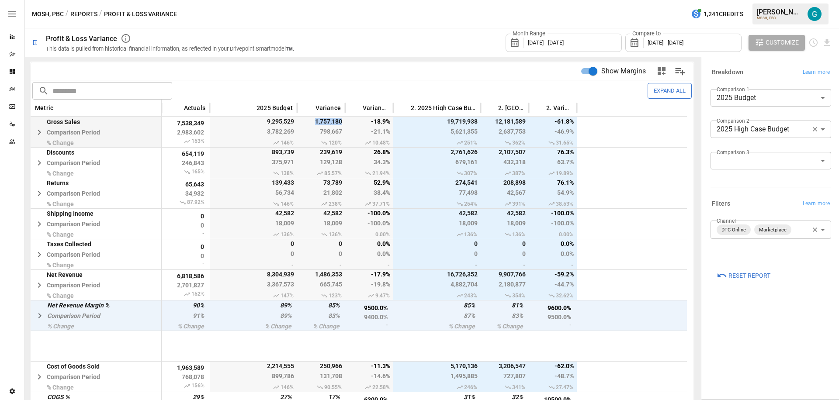
click at [343, 124] on div "1,757,180 798,667 120%" at bounding box center [321, 132] width 48 height 30
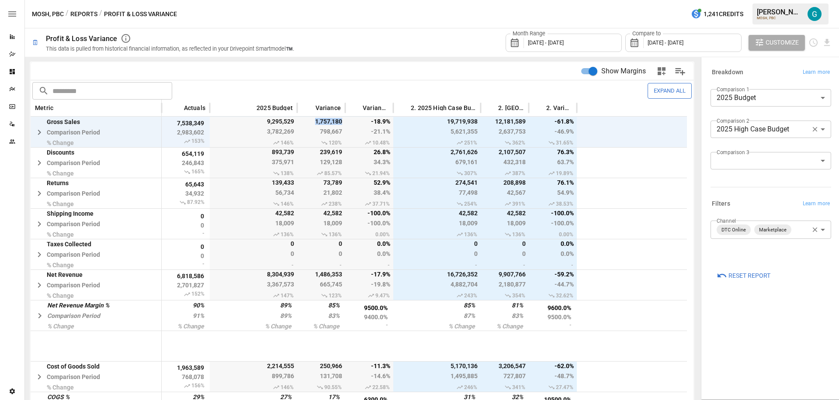
click at [741, 274] on span "Reset Report" at bounding box center [749, 275] width 42 height 11
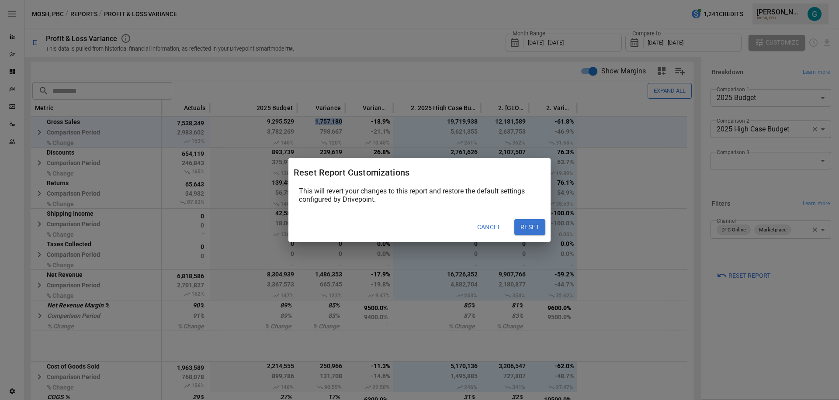
click at [530, 228] on button "Reset" at bounding box center [529, 227] width 31 height 16
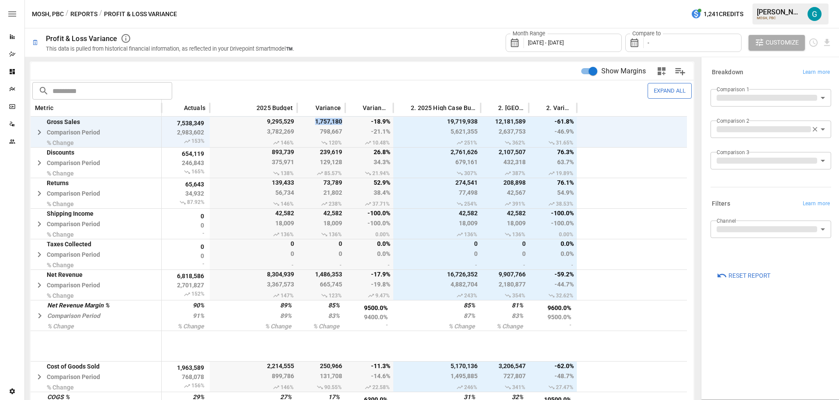
type input "**********"
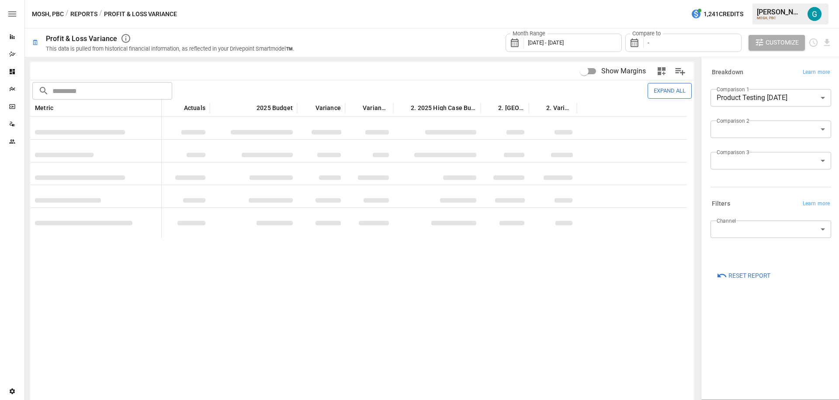
click at [421, 40] on div "Month Range [DATE] - [DATE] Compare to - Customize" at bounding box center [568, 42] width 527 height 28
